Goal: Find specific page/section: Find specific page/section

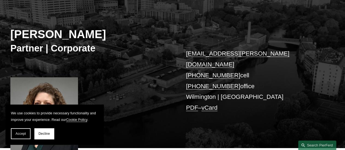
scroll to position [54, 0]
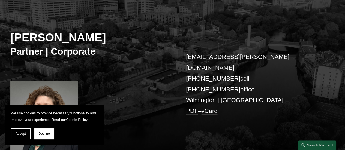
click at [43, 131] on button "Decline" at bounding box center [44, 133] width 20 height 11
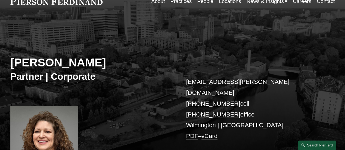
scroll to position [0, 0]
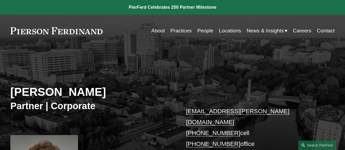
click at [160, 30] on link "About" at bounding box center [158, 31] width 14 height 10
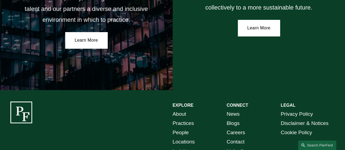
scroll to position [978, 0]
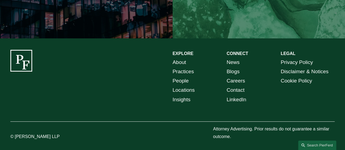
click at [183, 77] on link "People" at bounding box center [180, 80] width 16 height 9
